Goal: Task Accomplishment & Management: Manage account settings

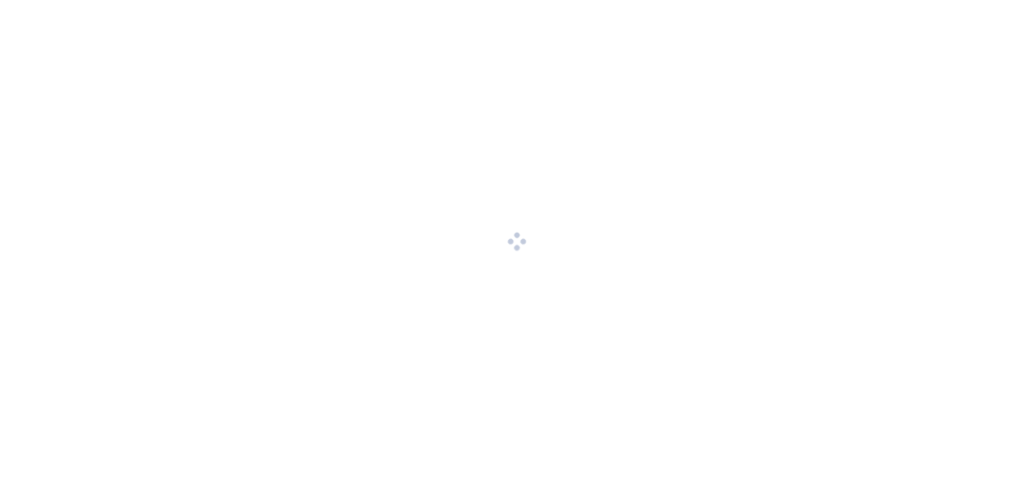
click at [637, 431] on div at bounding box center [517, 241] width 1034 height 483
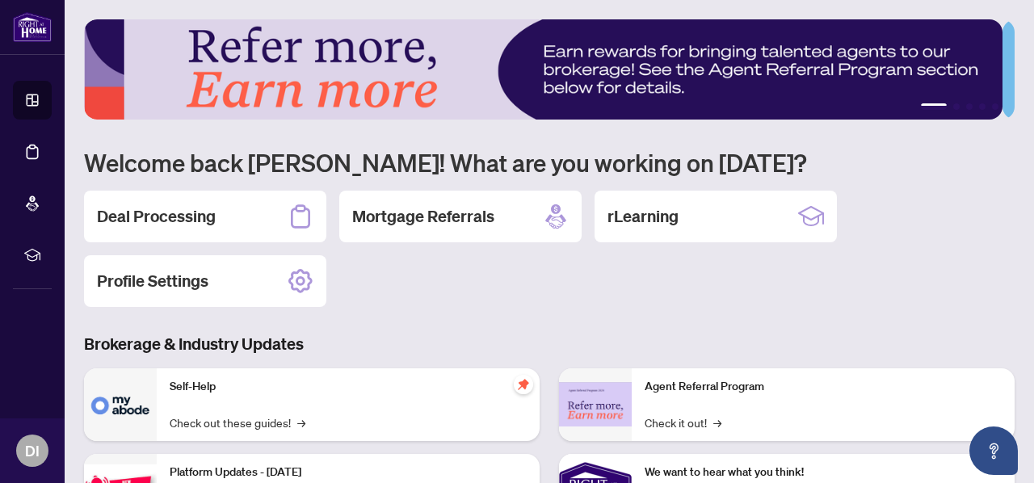
click at [204, 221] on h2 "Deal Processing" at bounding box center [156, 216] width 119 height 23
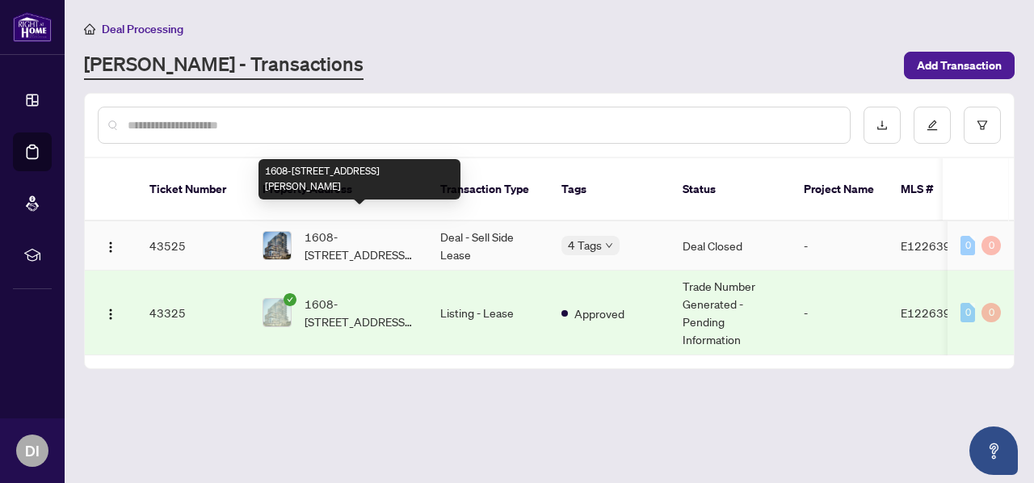
click at [353, 233] on span "1608-[STREET_ADDRESS][PERSON_NAME]" at bounding box center [360, 246] width 110 height 36
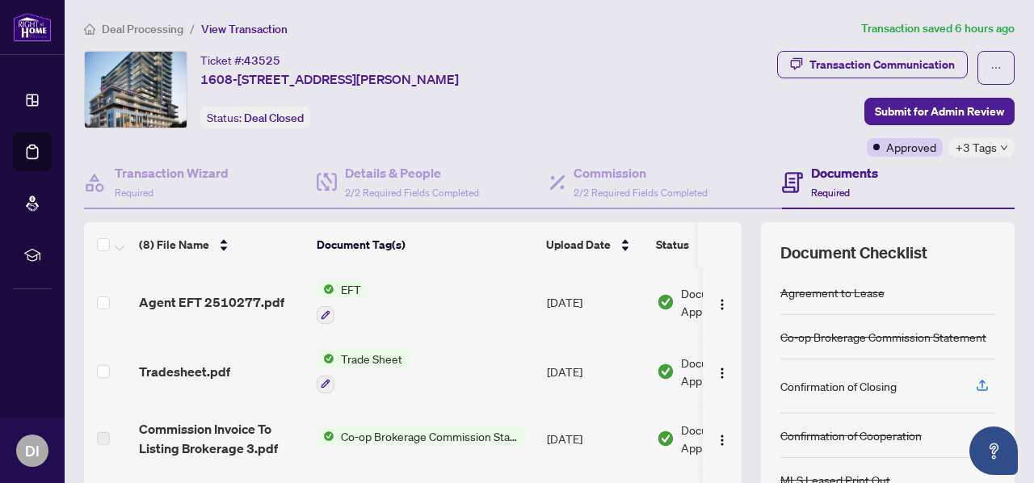
click at [1000, 145] on icon "down" at bounding box center [1004, 148] width 8 height 8
click at [347, 288] on span "EFT" at bounding box center [350, 289] width 33 height 18
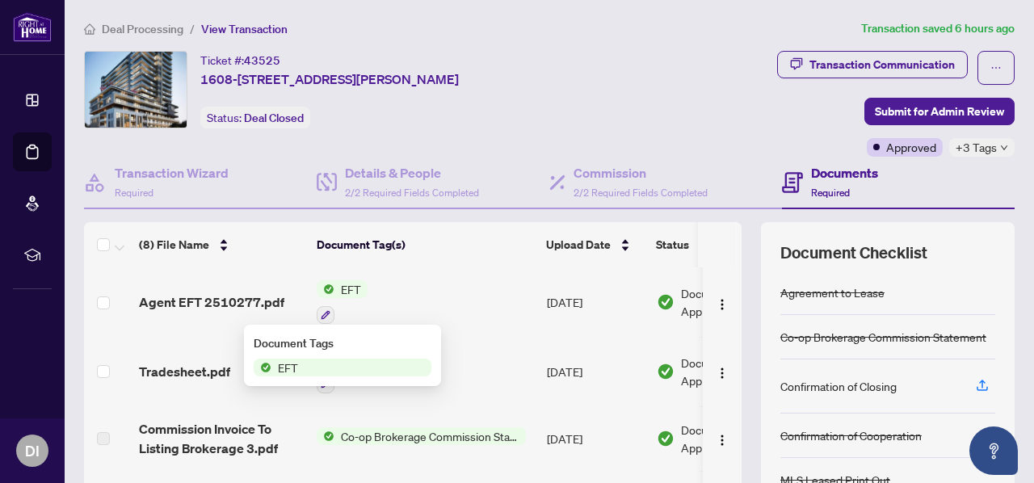
click at [311, 371] on span "EFT" at bounding box center [343, 368] width 178 height 18
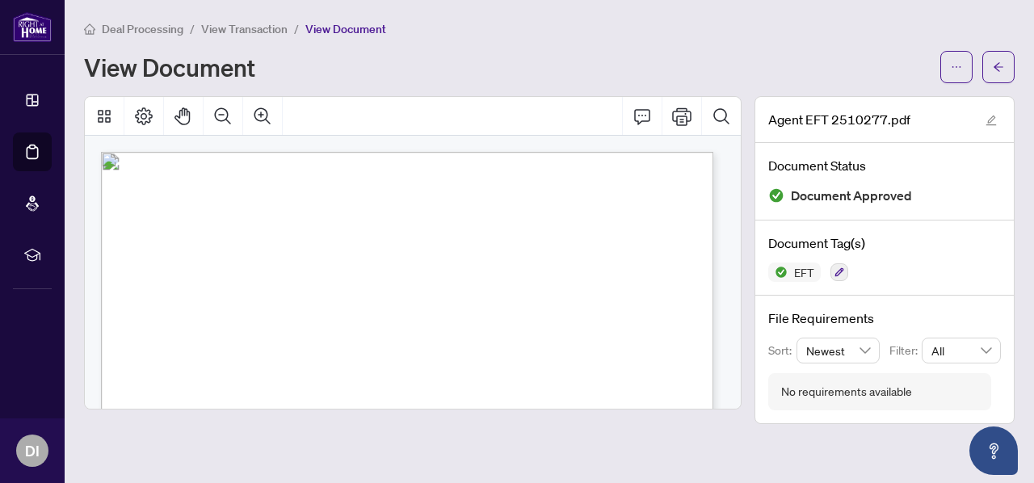
click at [1003, 62] on icon "arrow-left" at bounding box center [998, 66] width 11 height 11
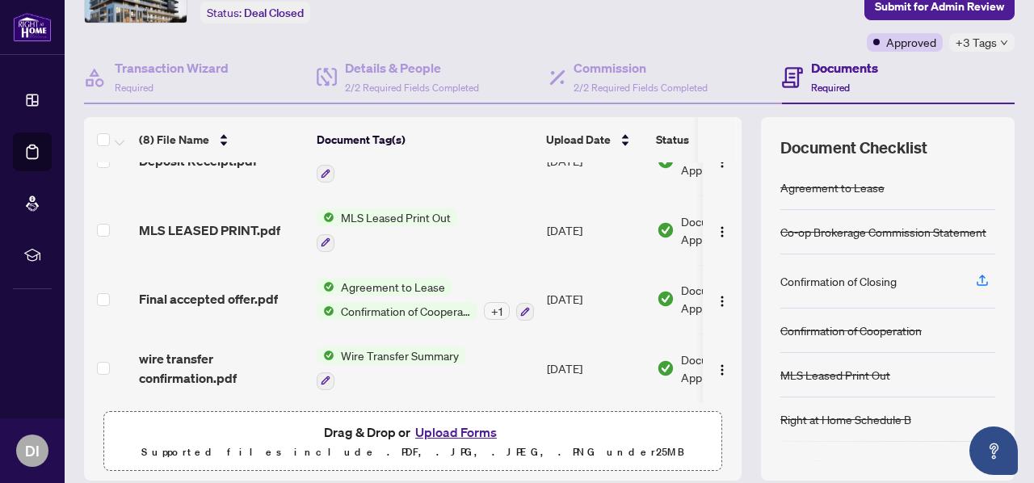
scroll to position [105, 0]
